Goal: Check status: Check status

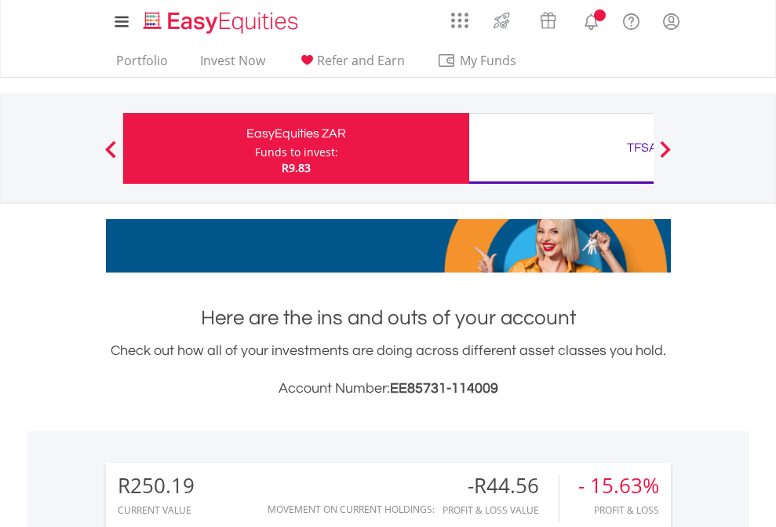
scroll to position [151, 246]
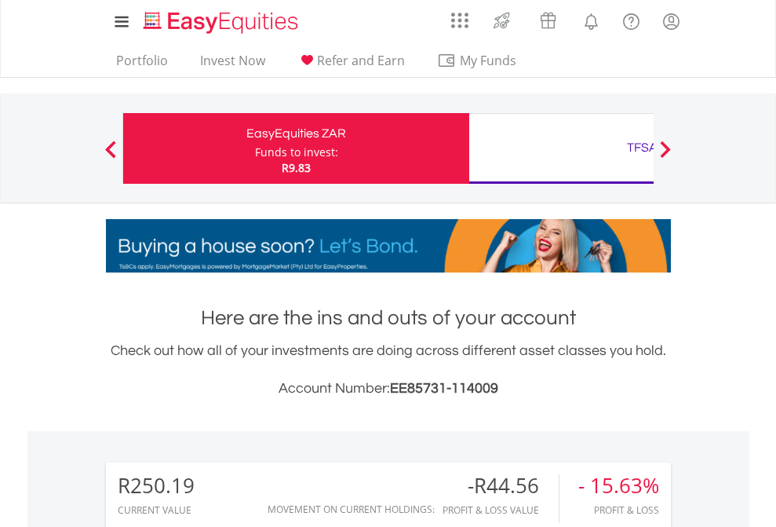
click at [255, 148] on div "Funds to invest:" at bounding box center [296, 152] width 83 height 16
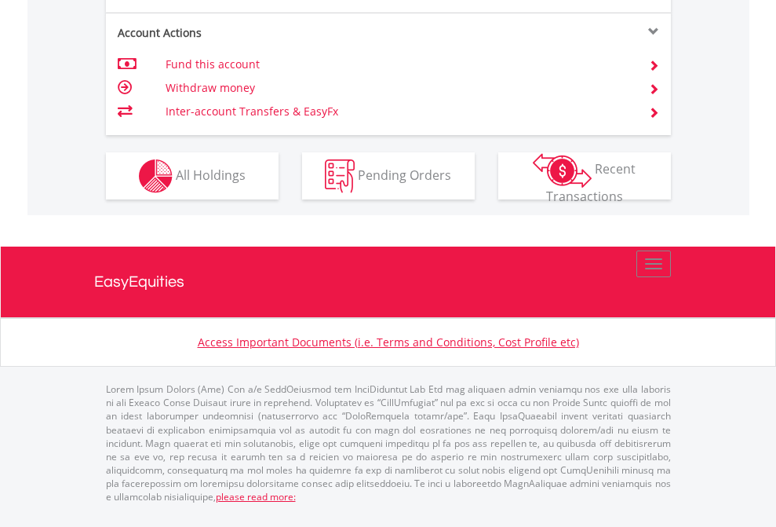
scroll to position [1536, 0]
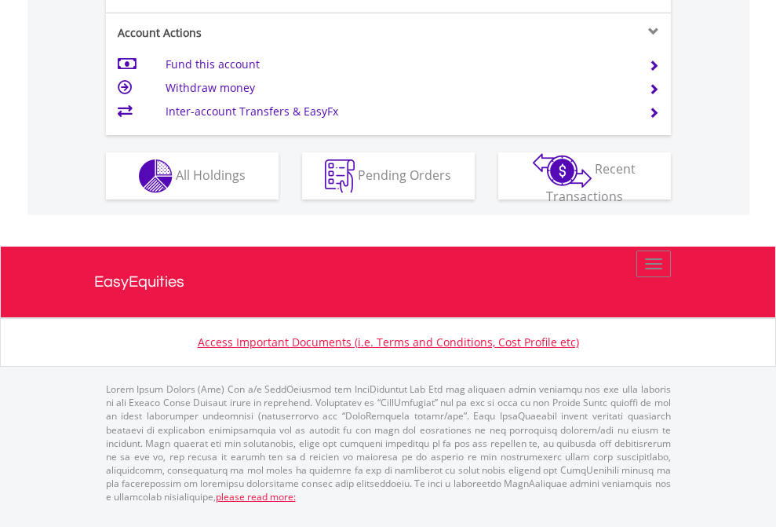
scroll to position [1536, 0]
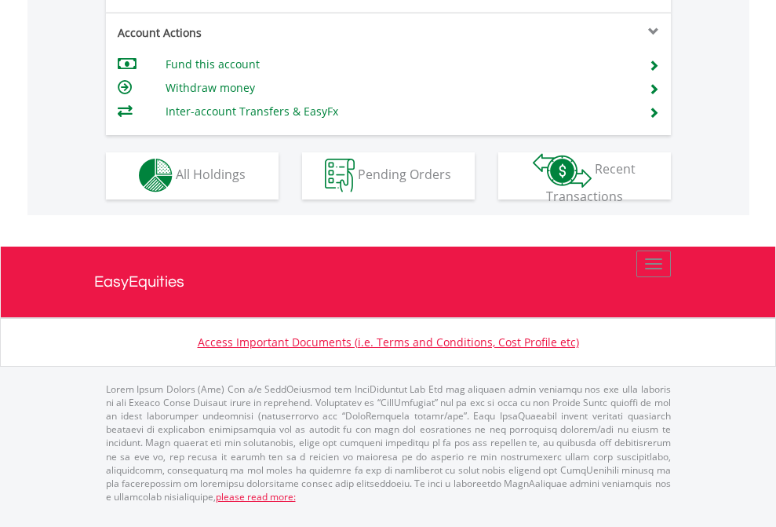
scroll to position [1467, 0]
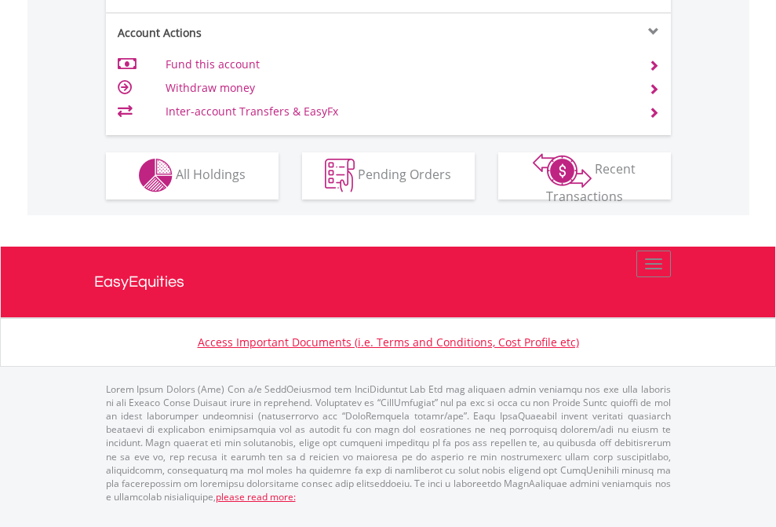
scroll to position [1467, 0]
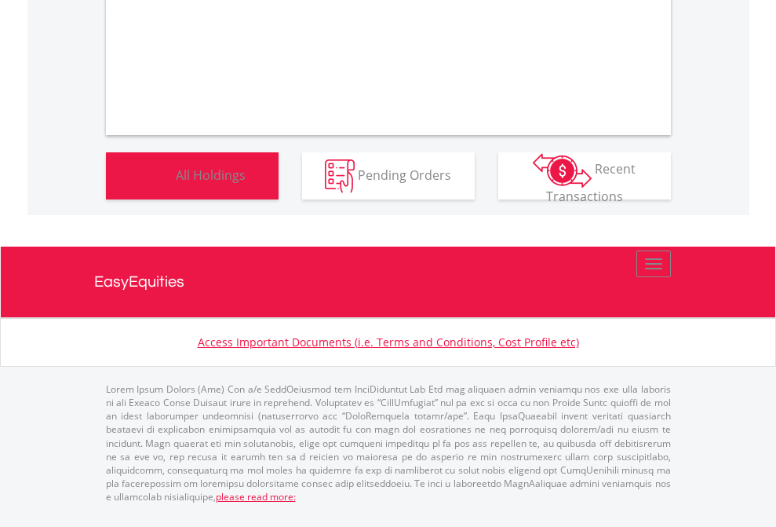
scroll to position [943, 0]
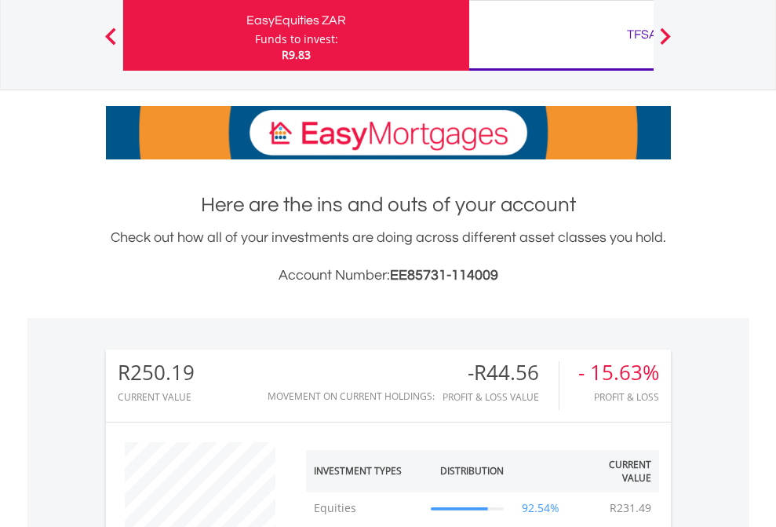
scroll to position [151, 246]
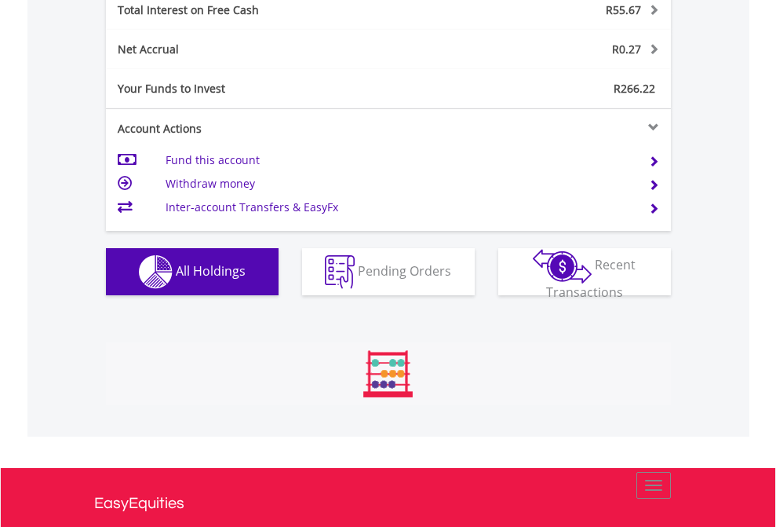
scroll to position [151, 246]
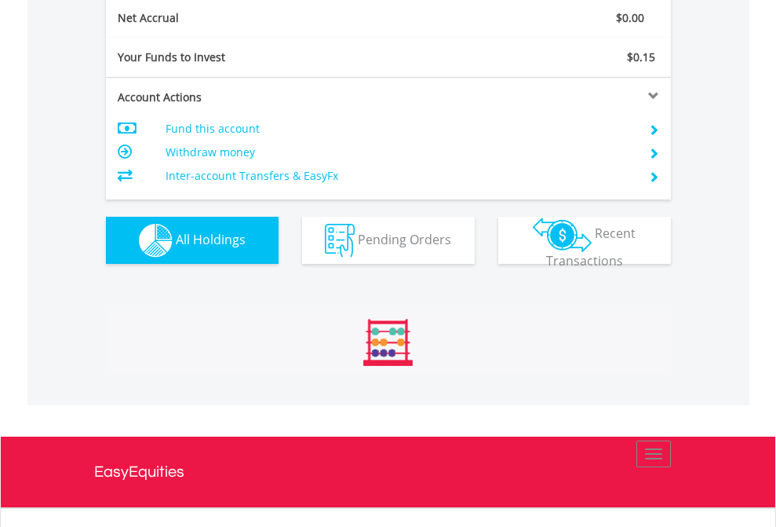
scroll to position [151, 246]
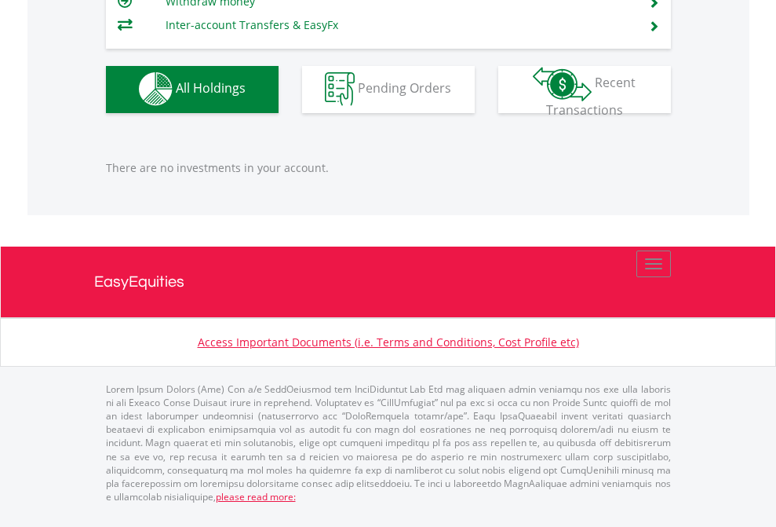
scroll to position [151, 246]
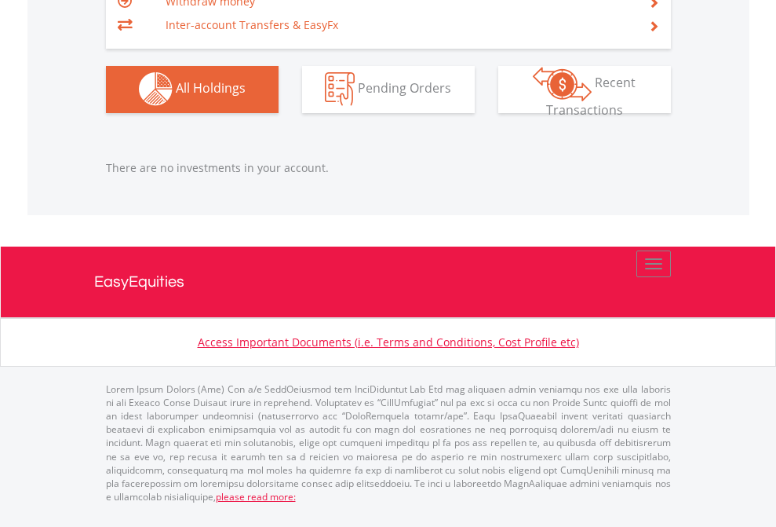
scroll to position [151, 246]
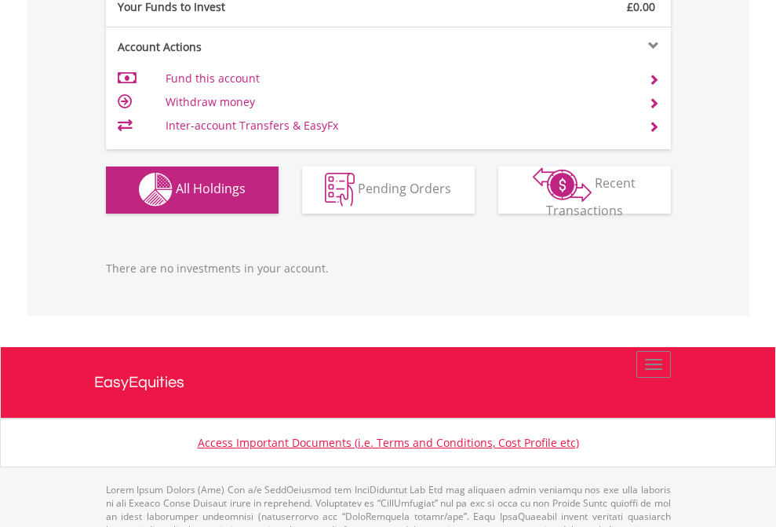
scroll to position [1554, 0]
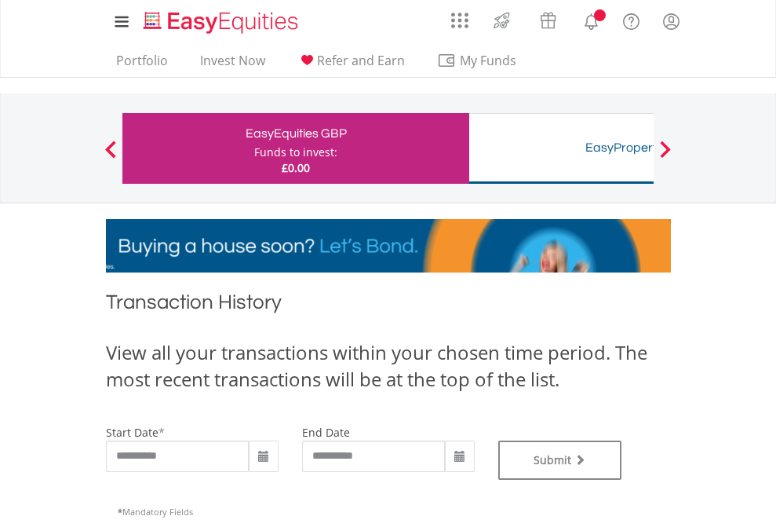
type input "**********"
